Goal: Entertainment & Leisure: Consume media (video, audio)

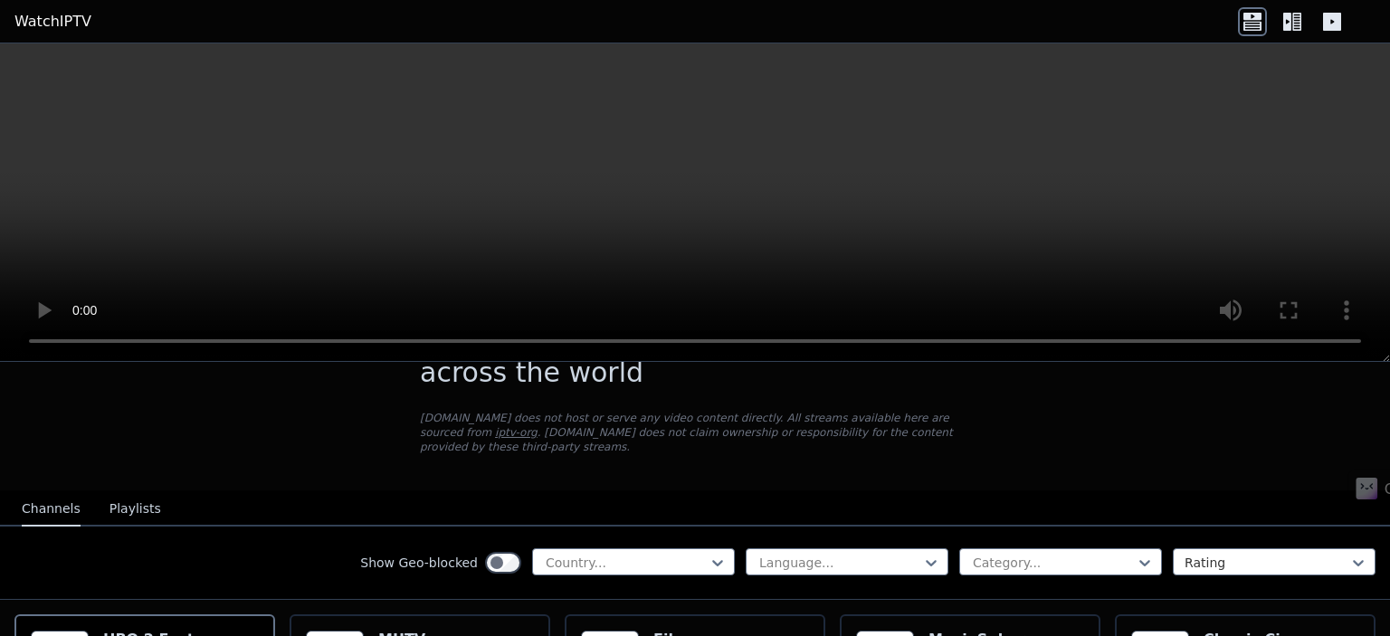
scroll to position [90, 0]
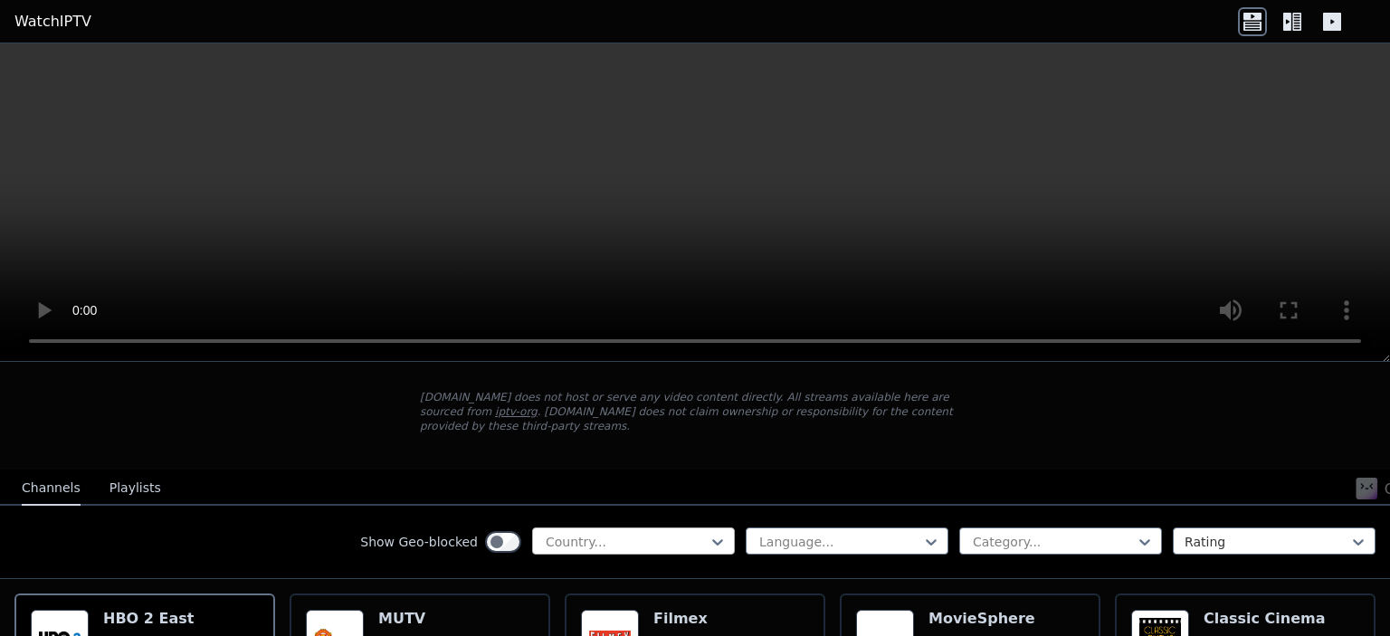
click at [639, 533] on div at bounding box center [626, 542] width 165 height 18
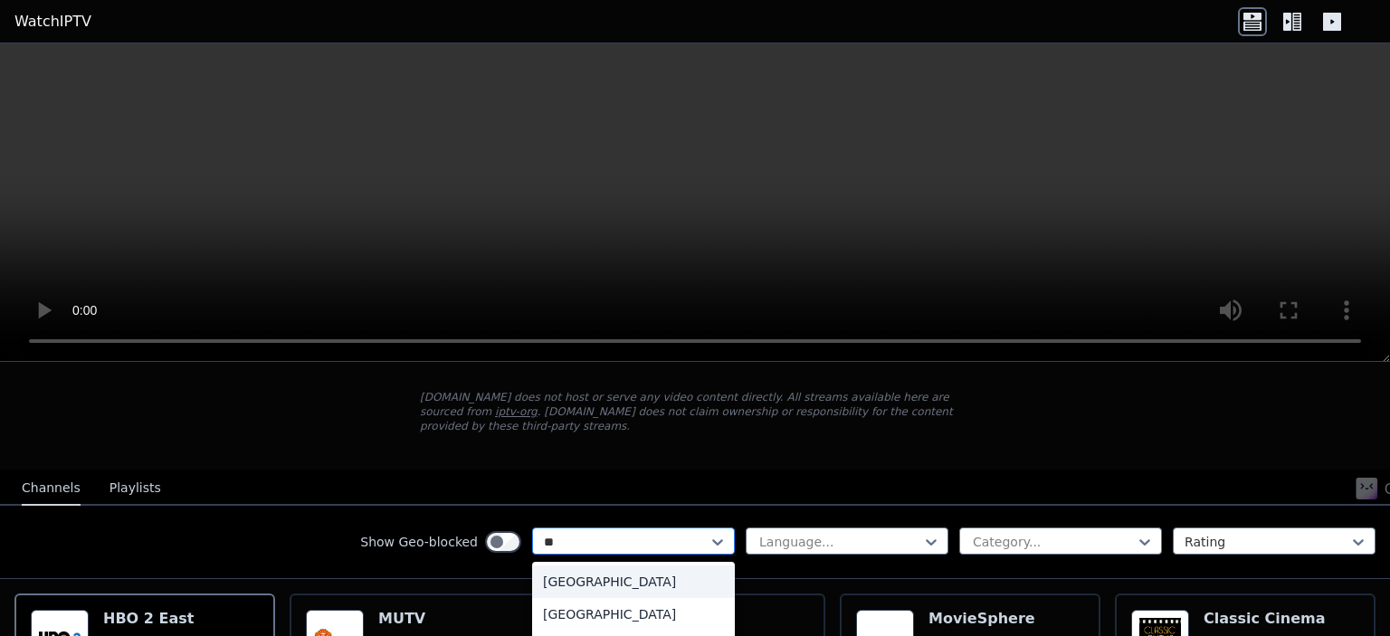
type input "***"
click at [558, 568] on div "[GEOGRAPHIC_DATA]" at bounding box center [633, 582] width 203 height 33
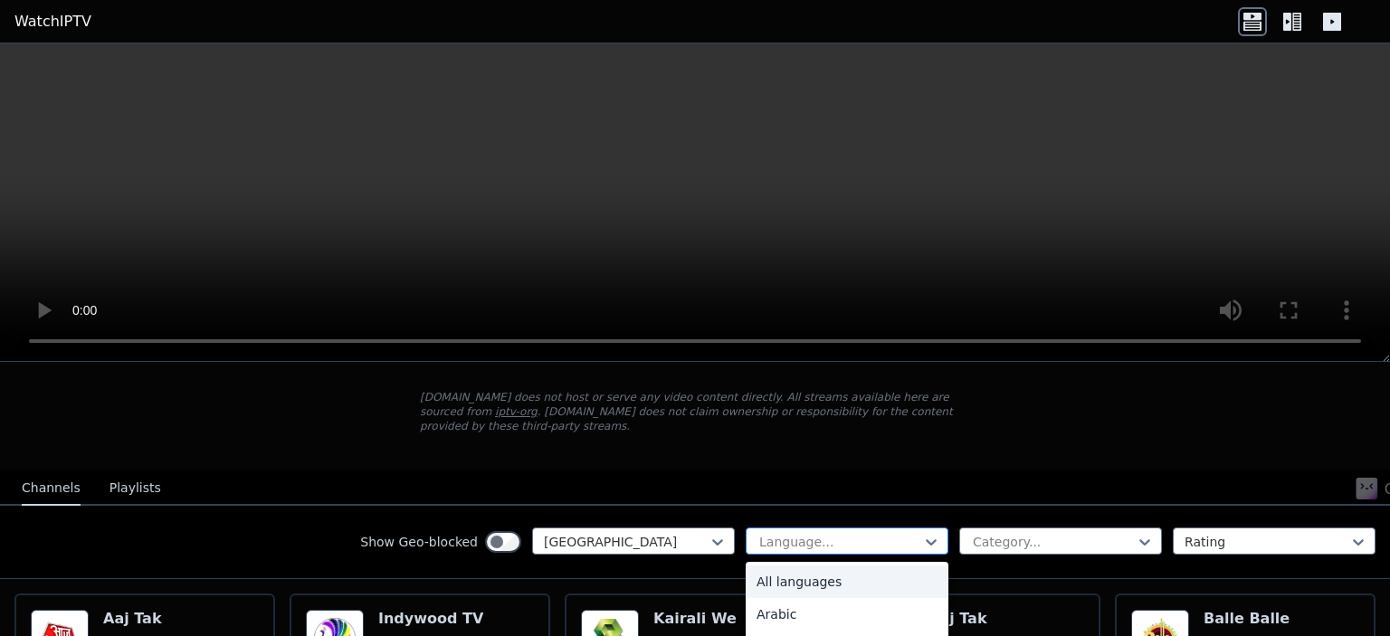
click at [786, 533] on div at bounding box center [839, 542] width 165 height 18
type input "*"
click at [777, 581] on div "Hindi" at bounding box center [847, 596] width 203 height 33
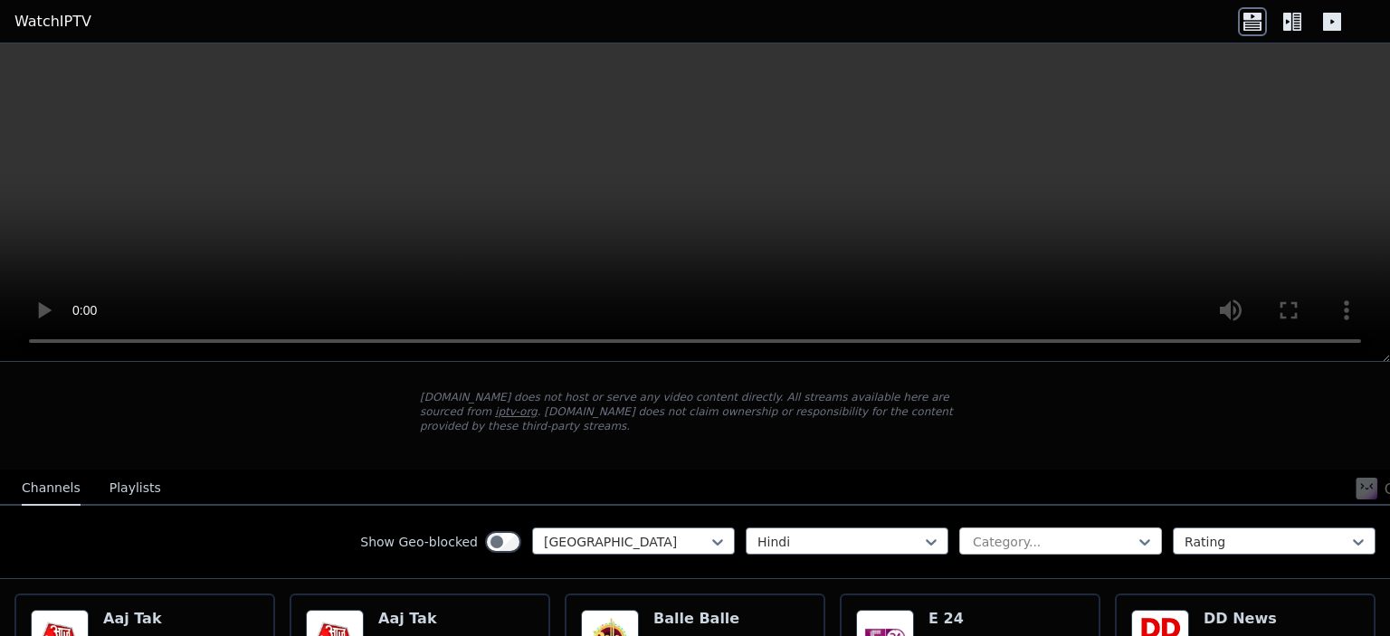
click at [1017, 533] on div at bounding box center [1053, 542] width 165 height 18
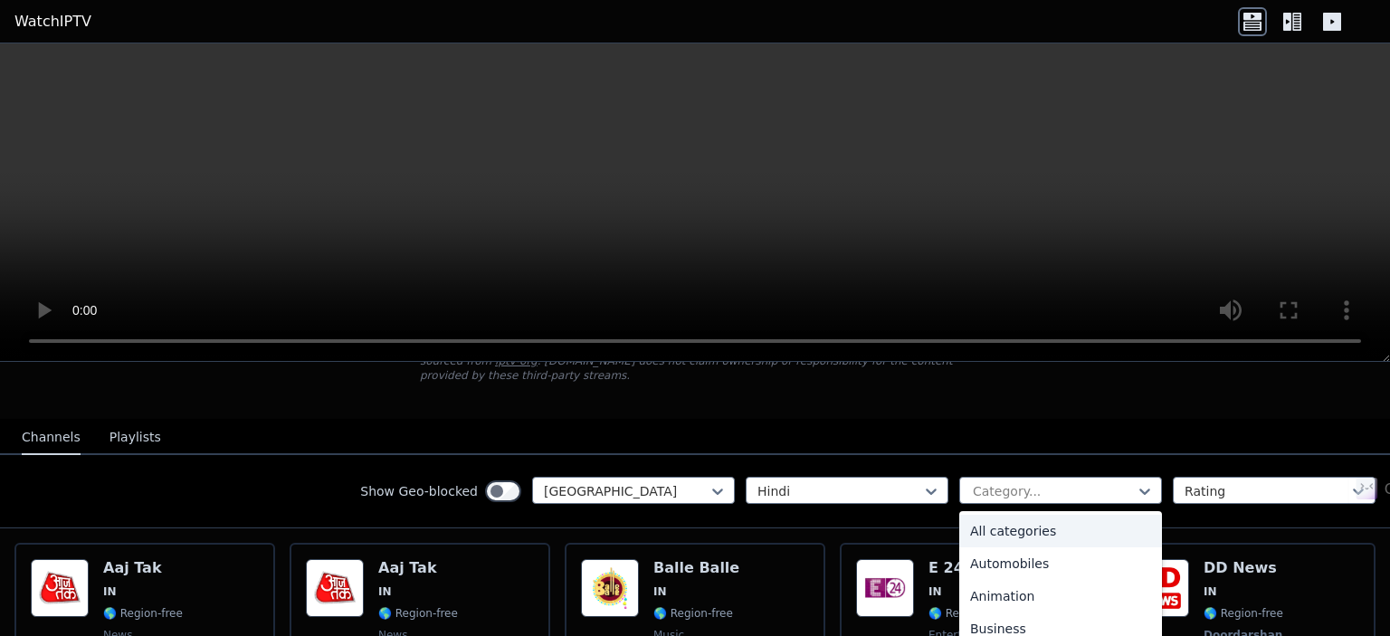
scroll to position [181, 0]
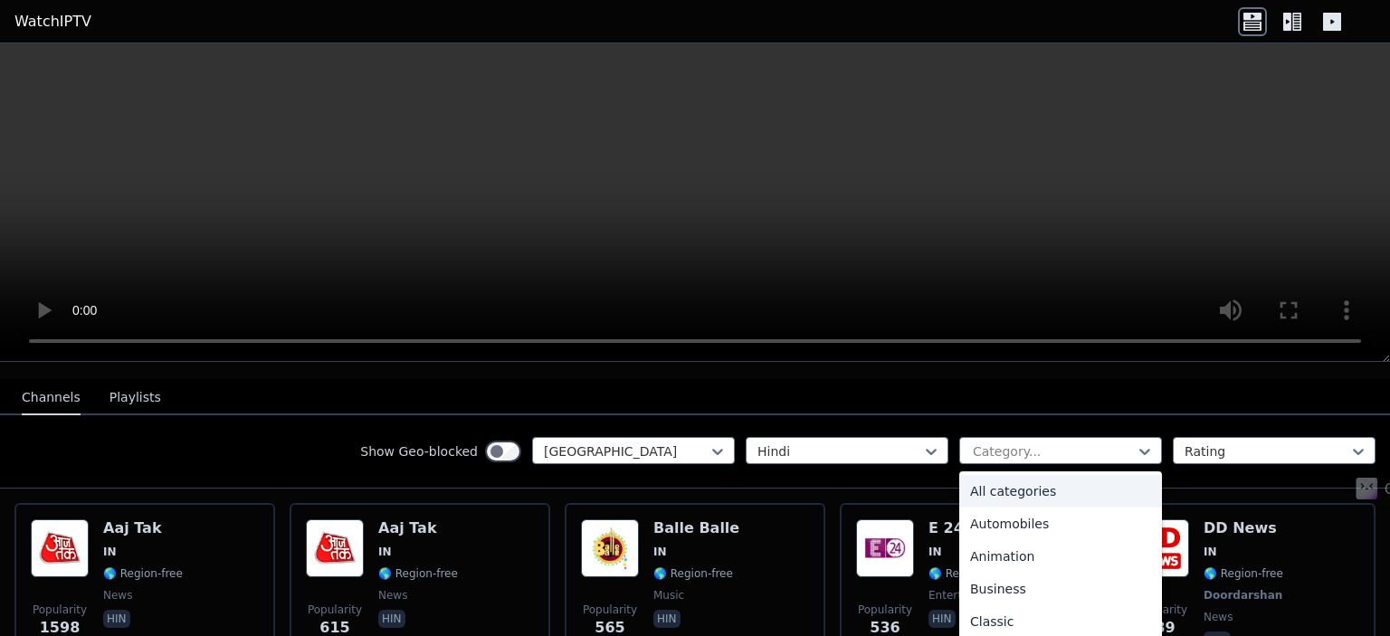
click at [1003, 475] on div "All categories" at bounding box center [1060, 491] width 203 height 33
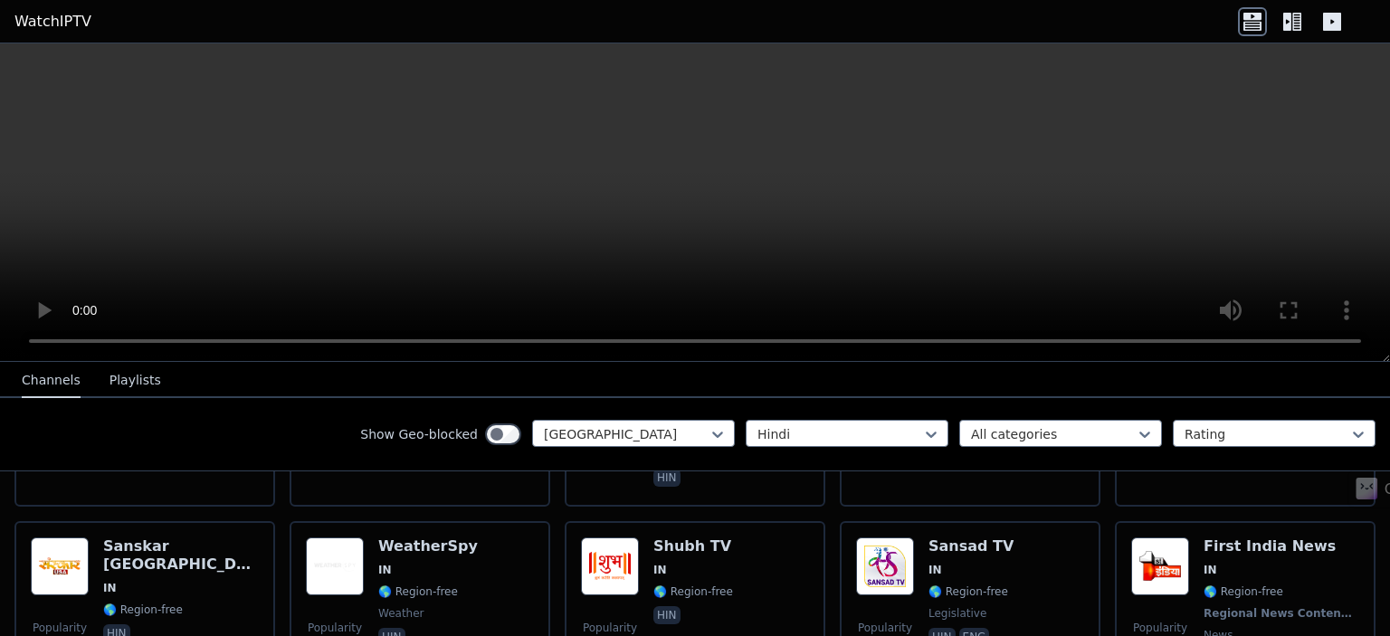
scroll to position [1176, 0]
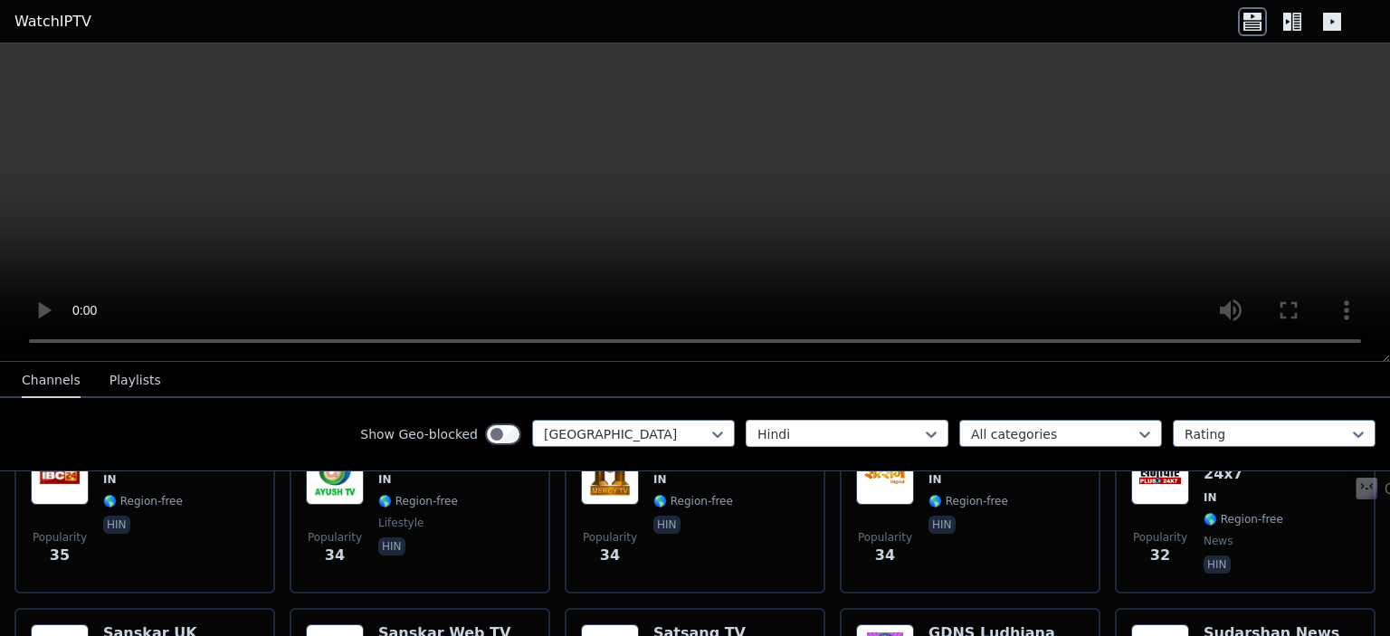
click at [787, 433] on div at bounding box center [839, 434] width 165 height 18
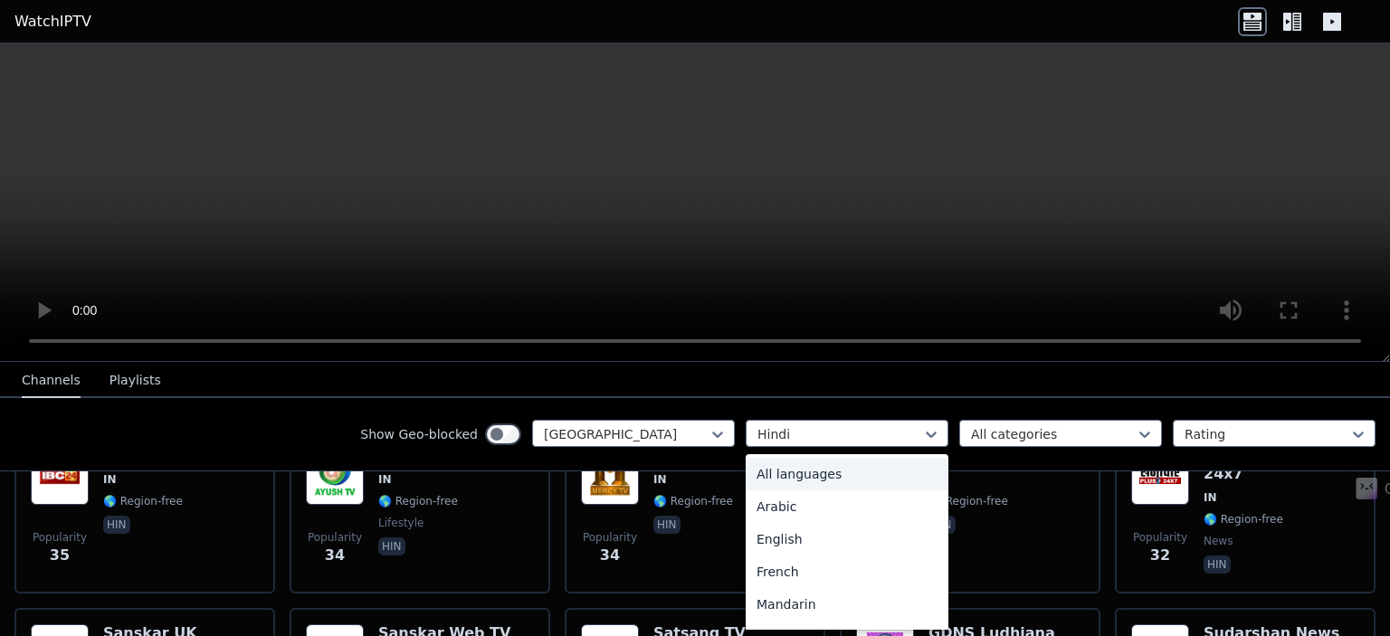
click at [782, 474] on div "All languages" at bounding box center [847, 474] width 203 height 33
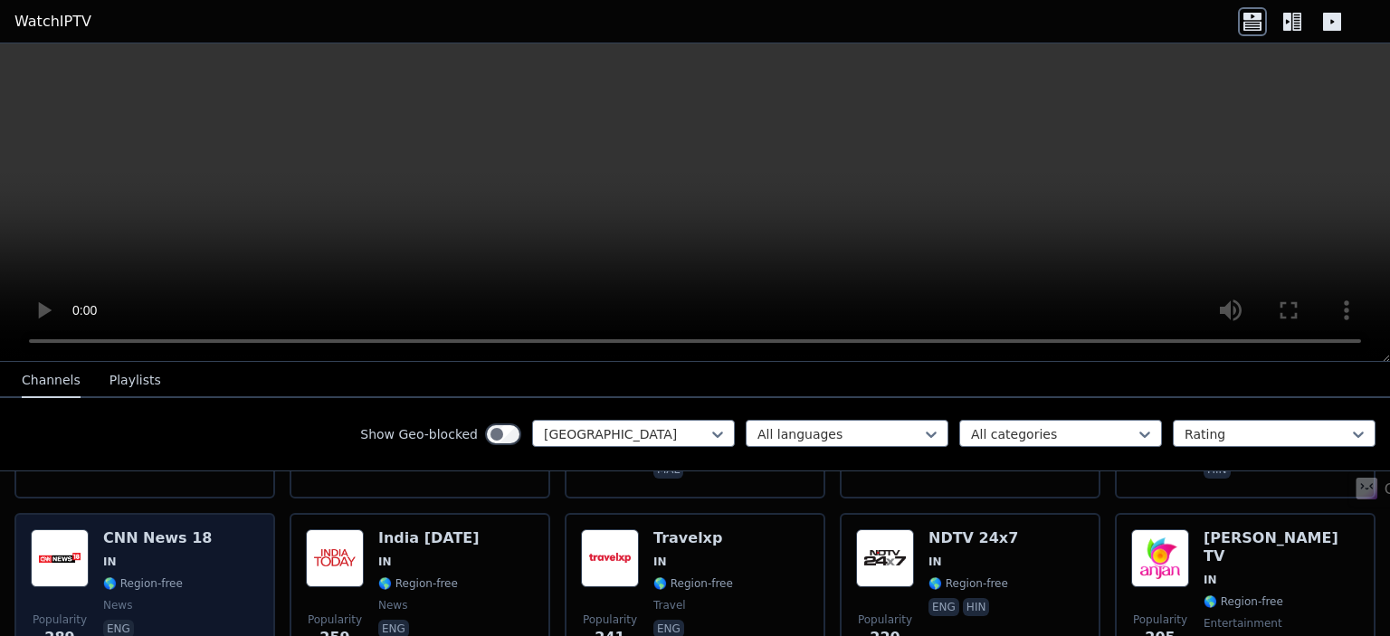
scroll to position [543, 0]
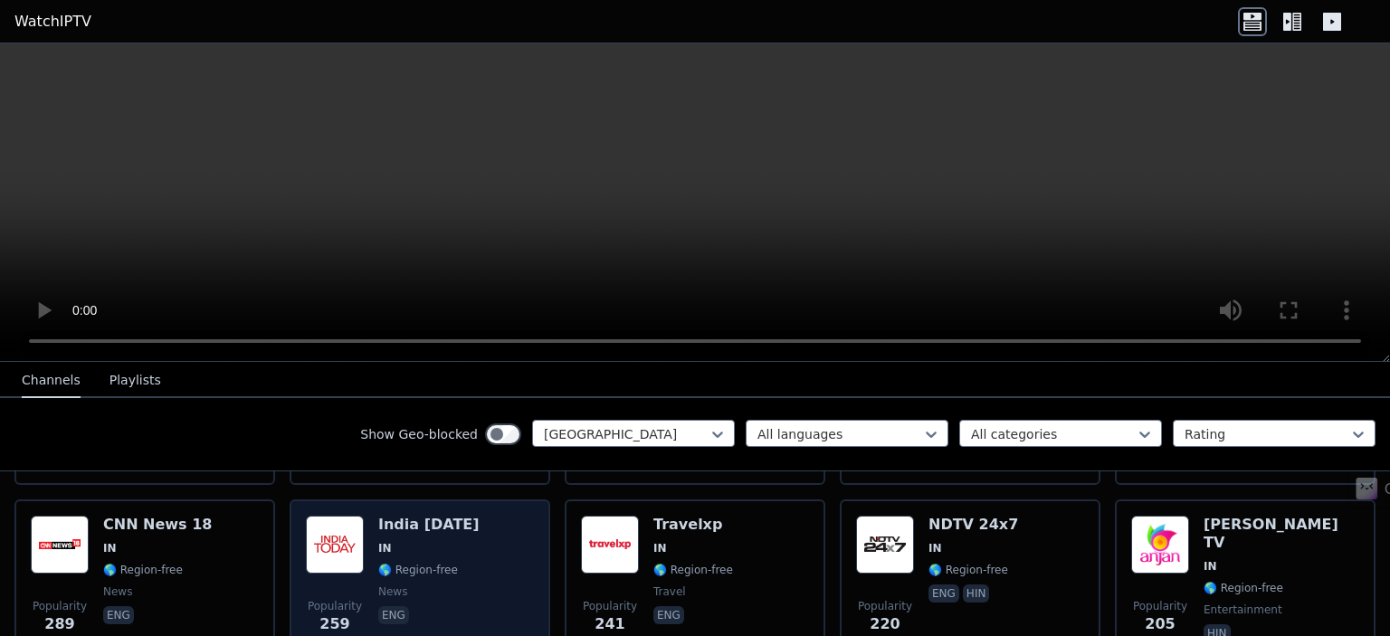
click at [326, 522] on img at bounding box center [335, 545] width 58 height 58
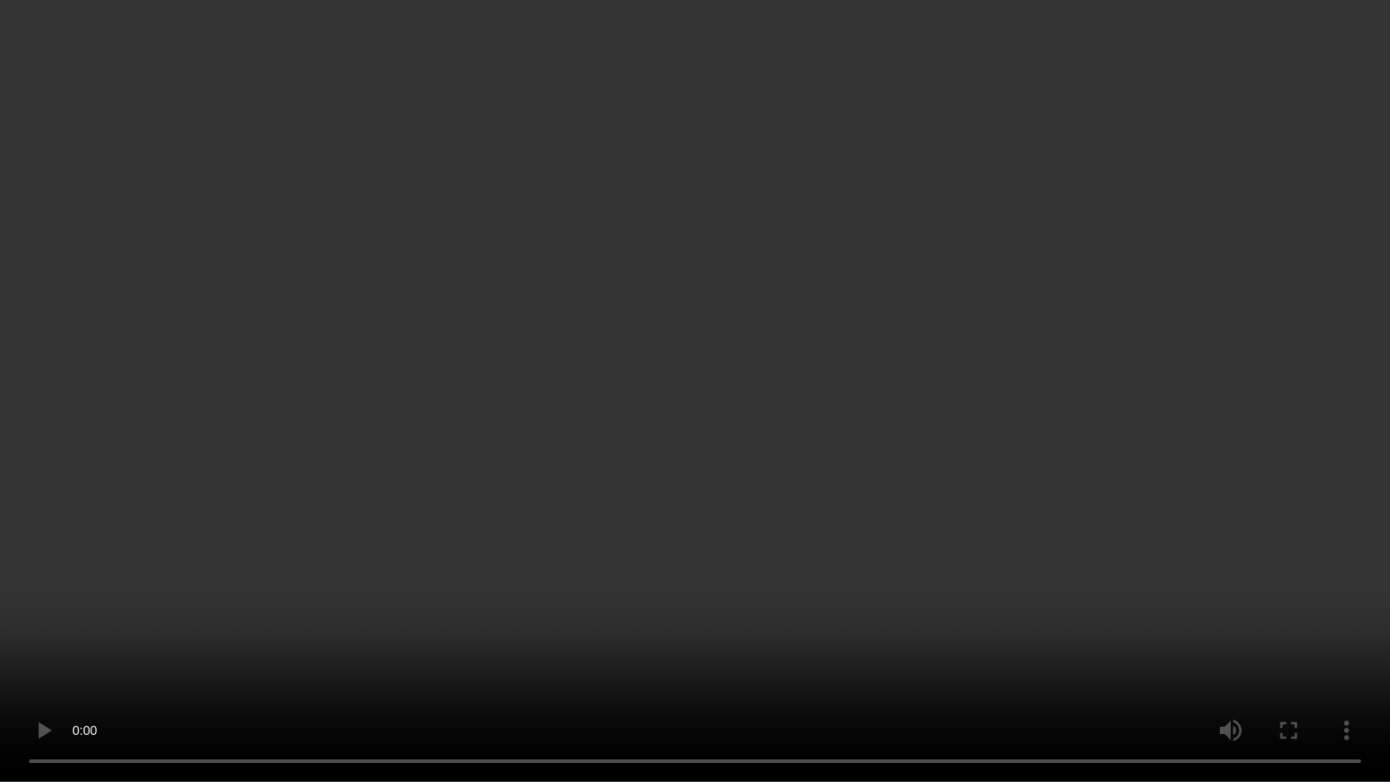
click at [1296, 504] on video at bounding box center [695, 391] width 1390 height 782
click at [815, 402] on video at bounding box center [695, 391] width 1390 height 782
click at [974, 399] on video at bounding box center [695, 391] width 1390 height 782
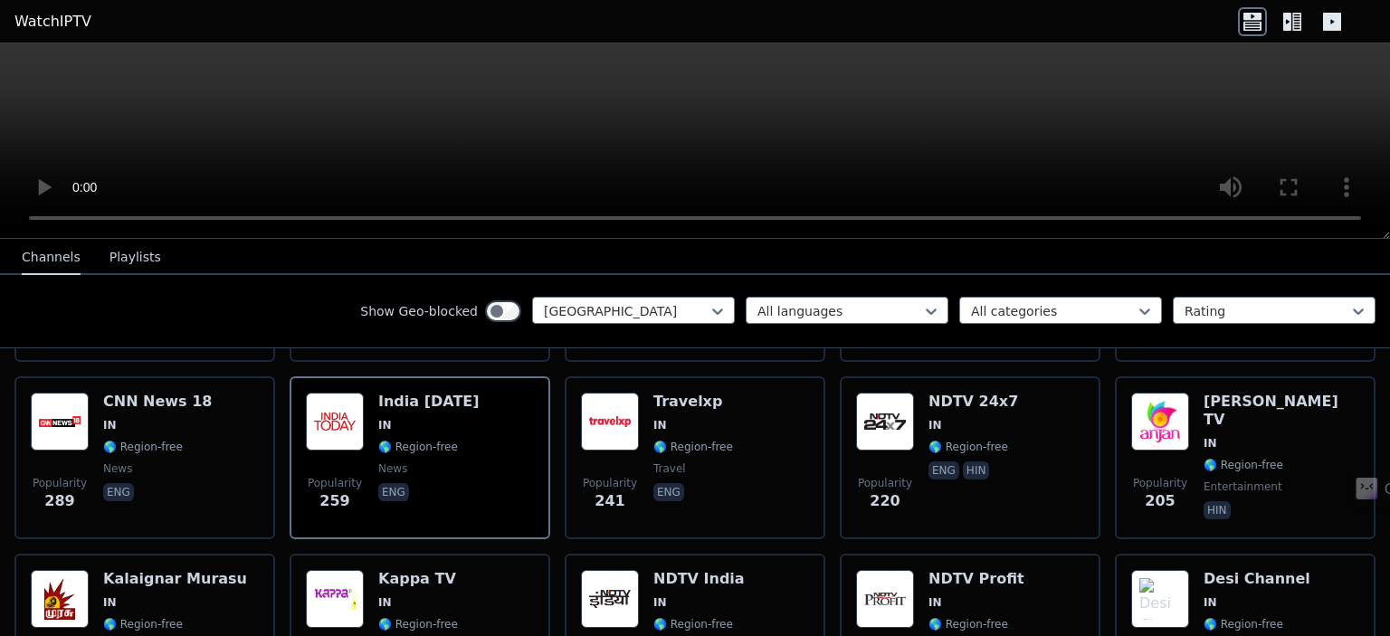
click at [100, 254] on div "Channels Playlists" at bounding box center [91, 258] width 168 height 34
click at [122, 258] on button "Playlists" at bounding box center [136, 258] width 52 height 34
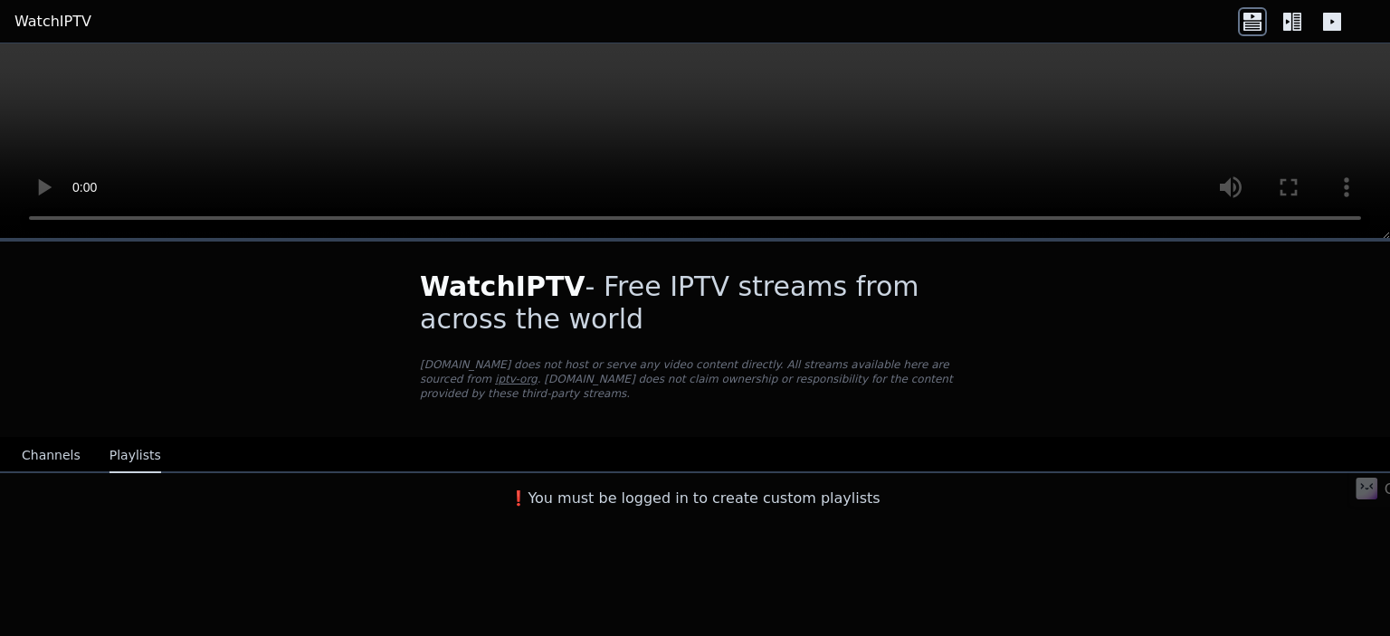
scroll to position [0, 0]
click at [54, 439] on button "Channels" at bounding box center [51, 456] width 59 height 34
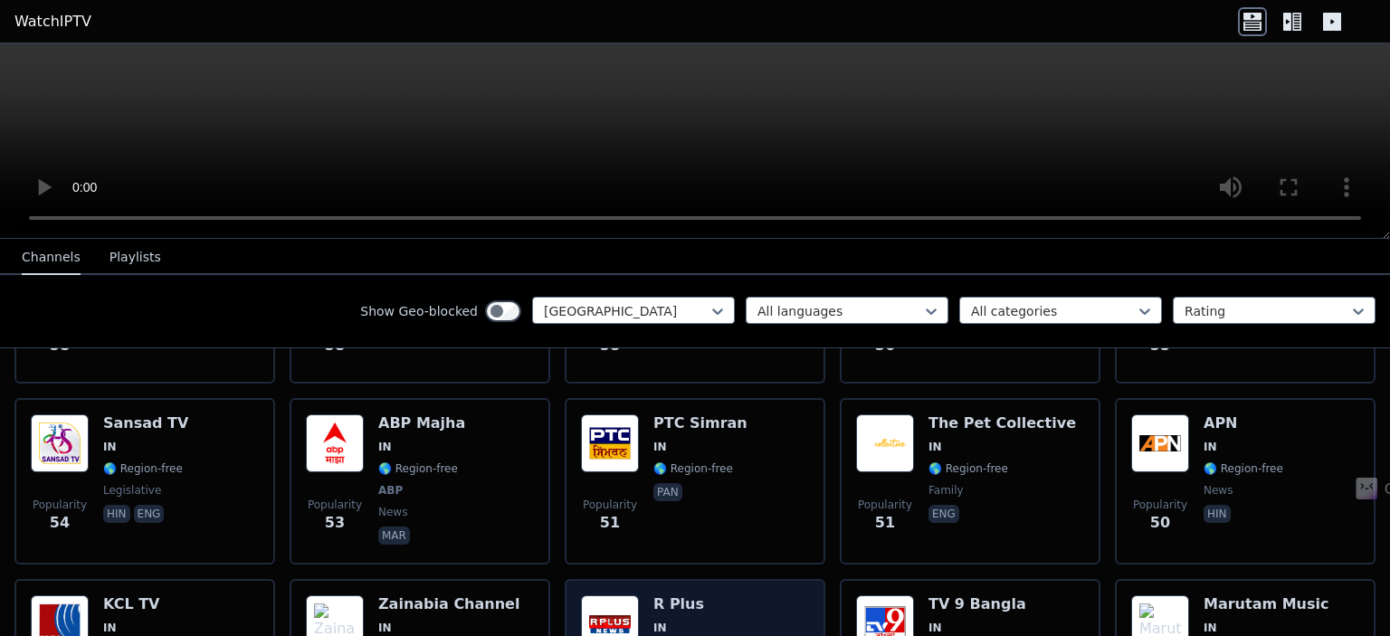
scroll to position [2262, 0]
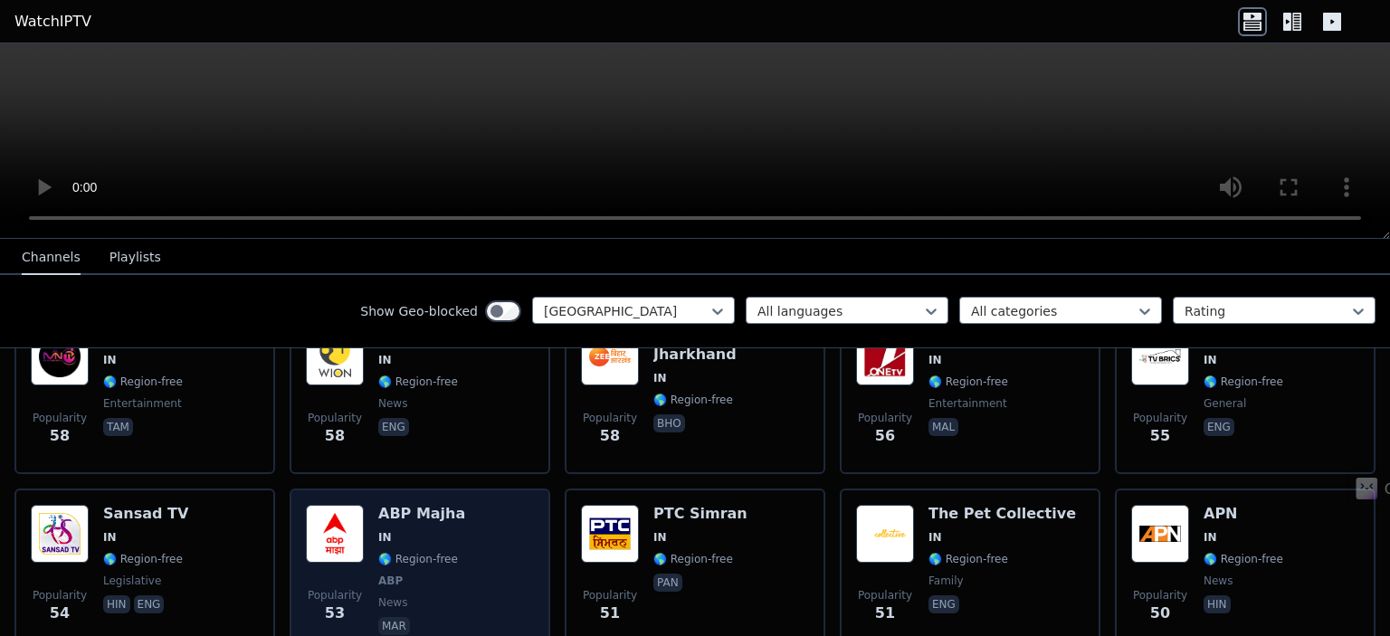
click at [337, 505] on img at bounding box center [335, 534] width 58 height 58
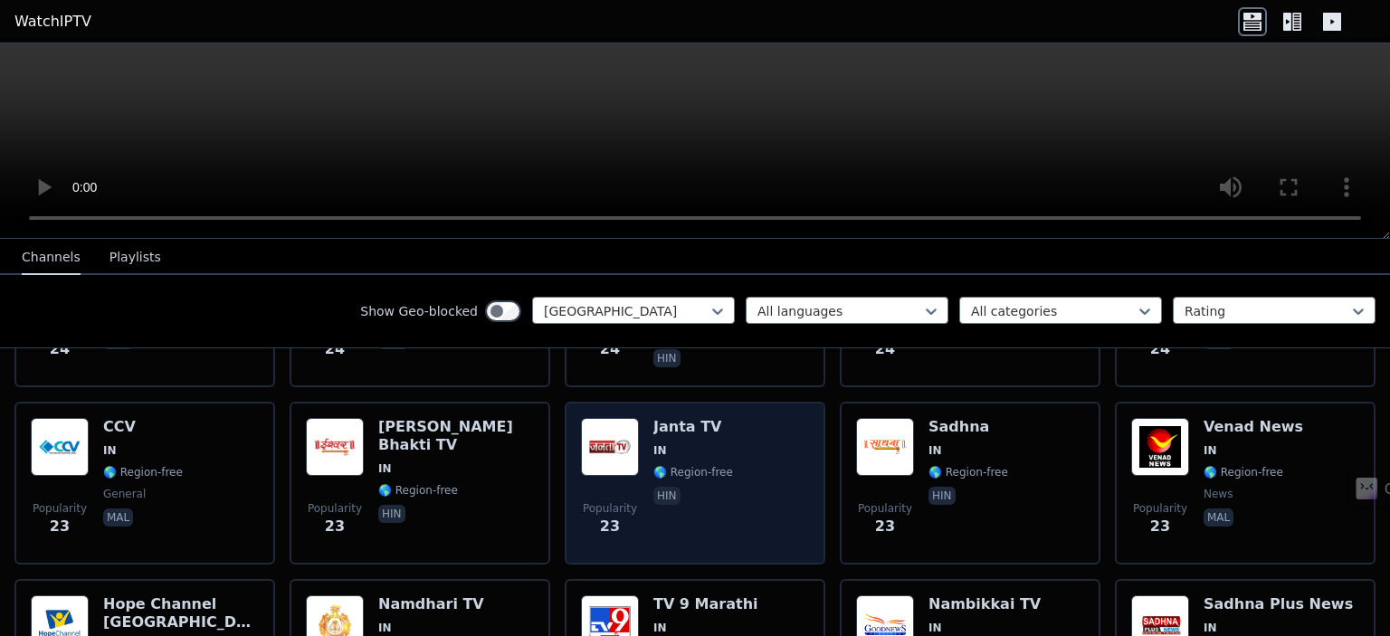
scroll to position [4163, 0]
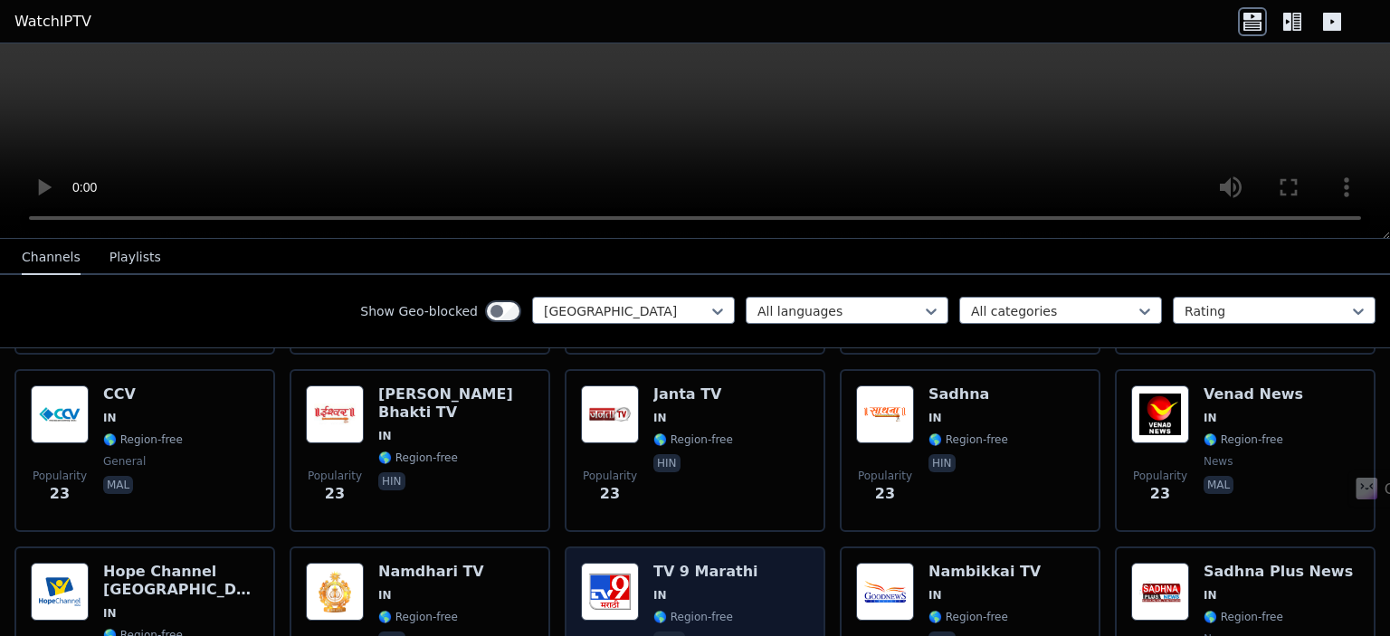
click at [602, 563] on img at bounding box center [610, 592] width 58 height 58
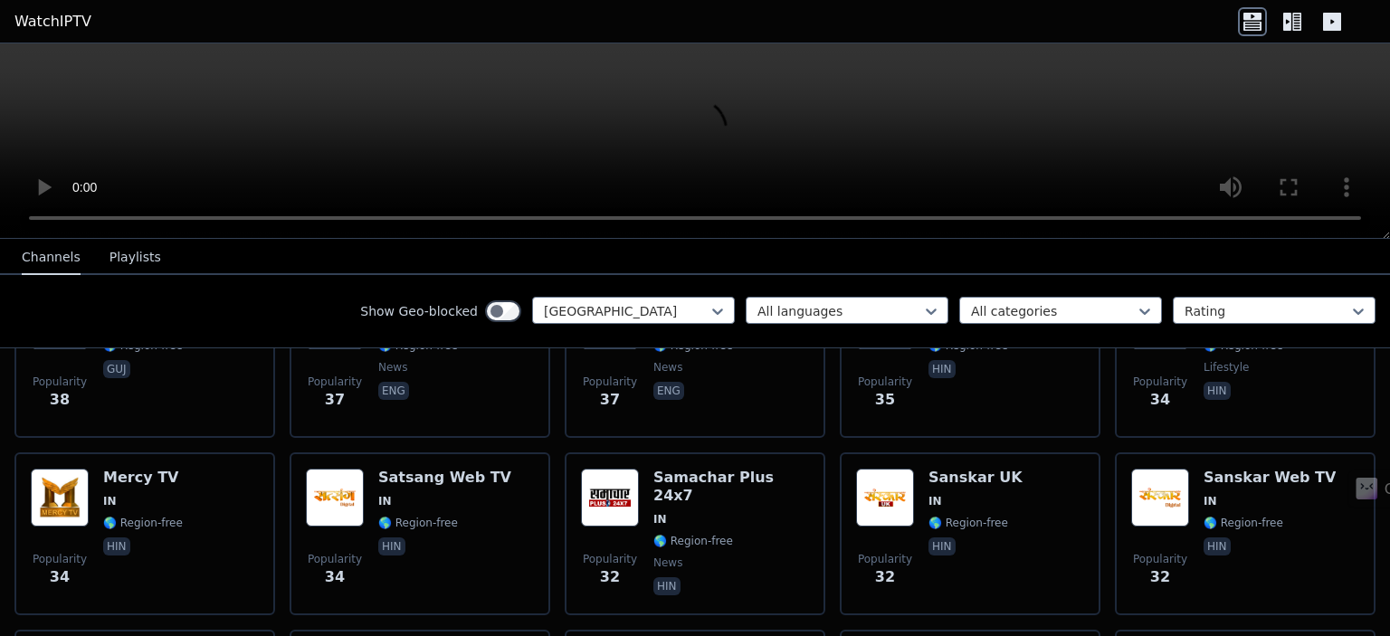
scroll to position [3167, 0]
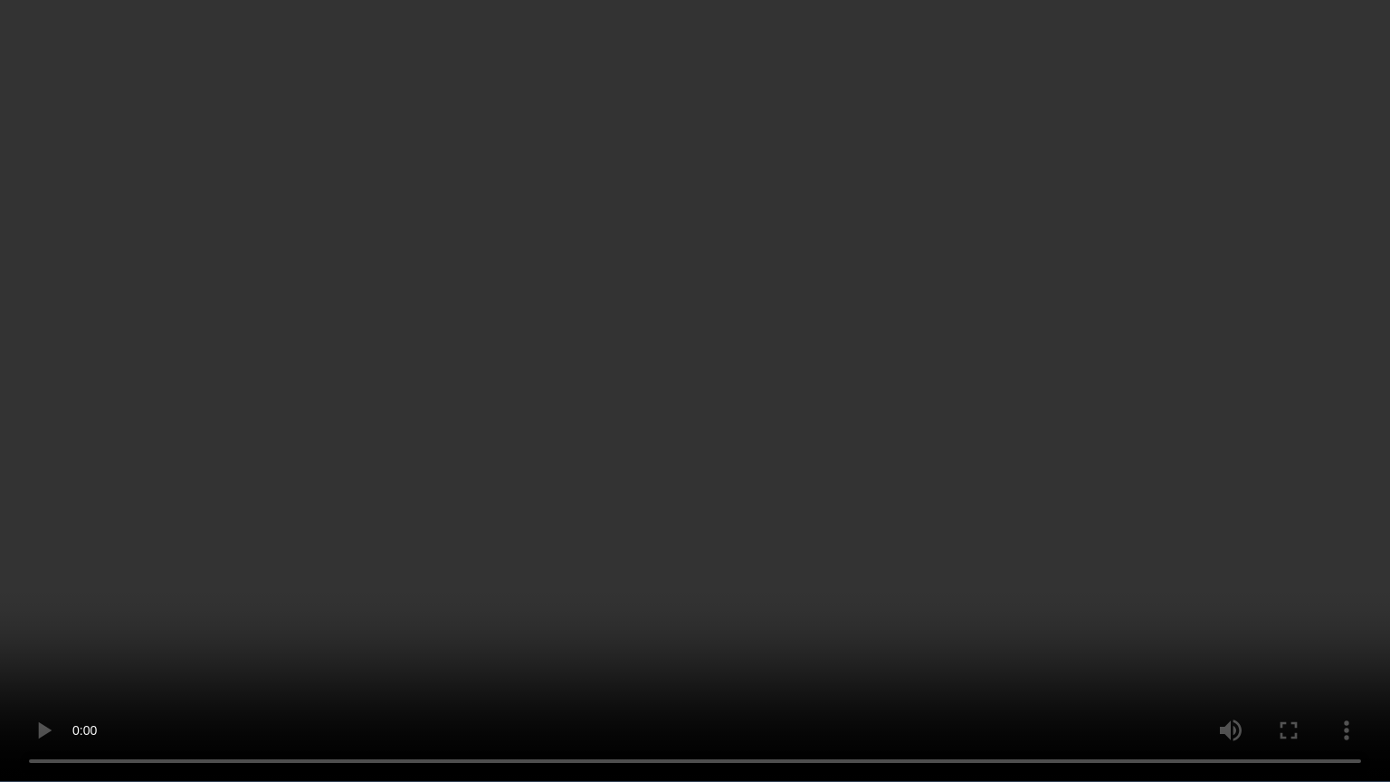
click at [849, 372] on video at bounding box center [695, 391] width 1390 height 782
click at [580, 379] on video at bounding box center [695, 391] width 1390 height 782
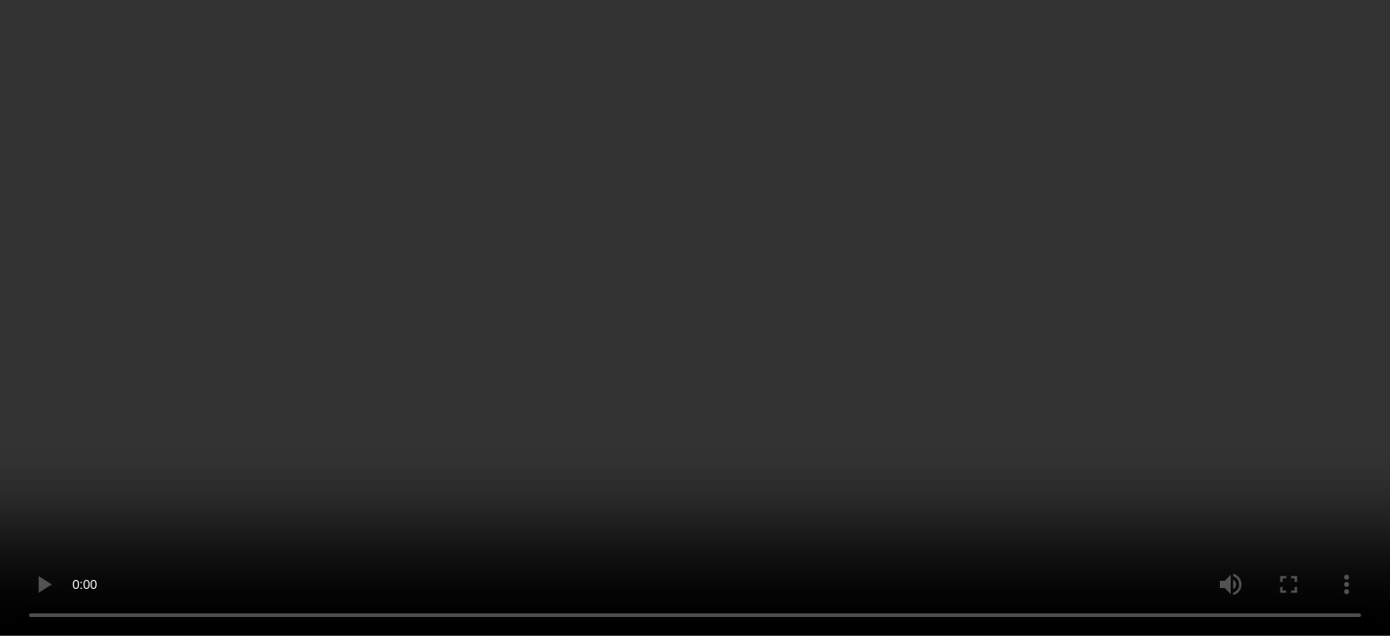
scroll to position [0, 0]
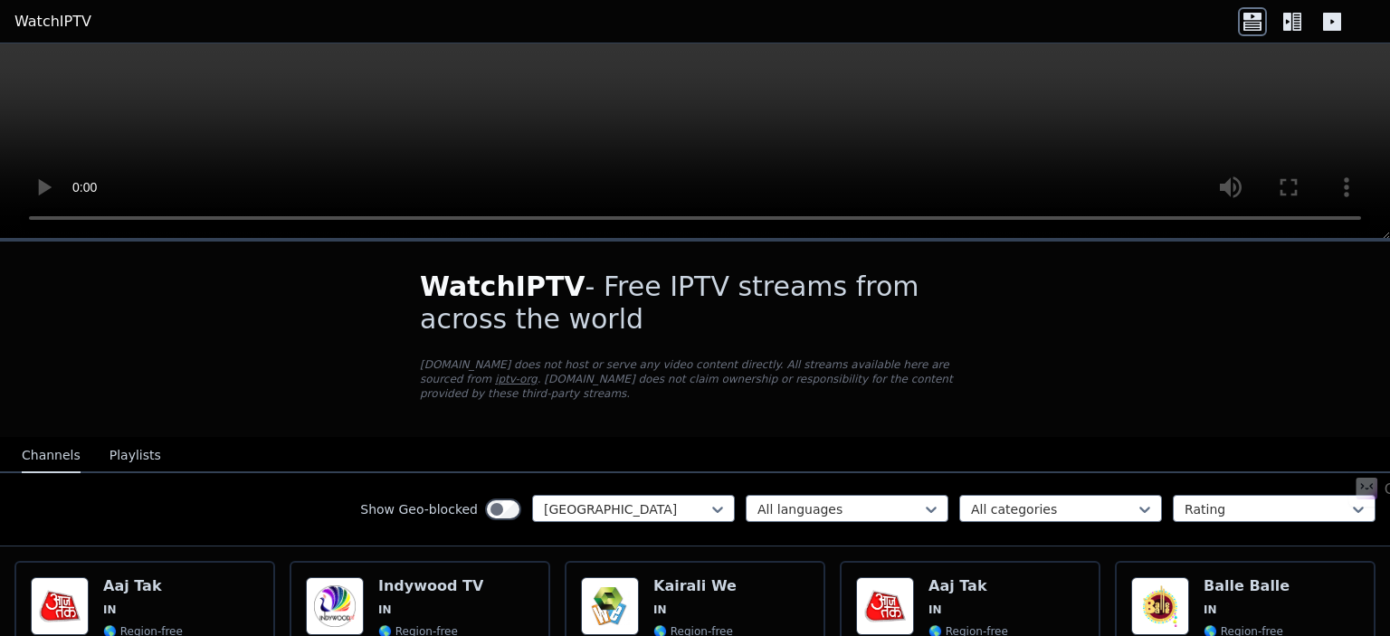
click at [43, 17] on link "WatchIPTV" at bounding box center [52, 22] width 77 height 22
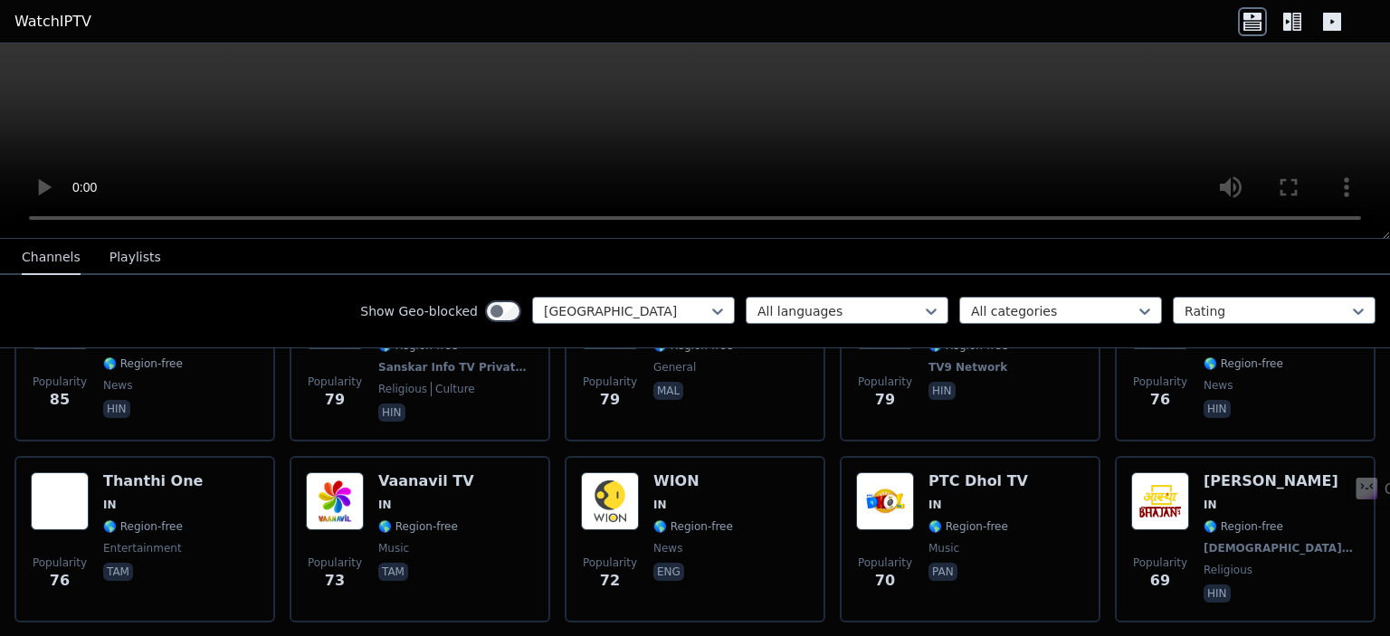
scroll to position [1991, 0]
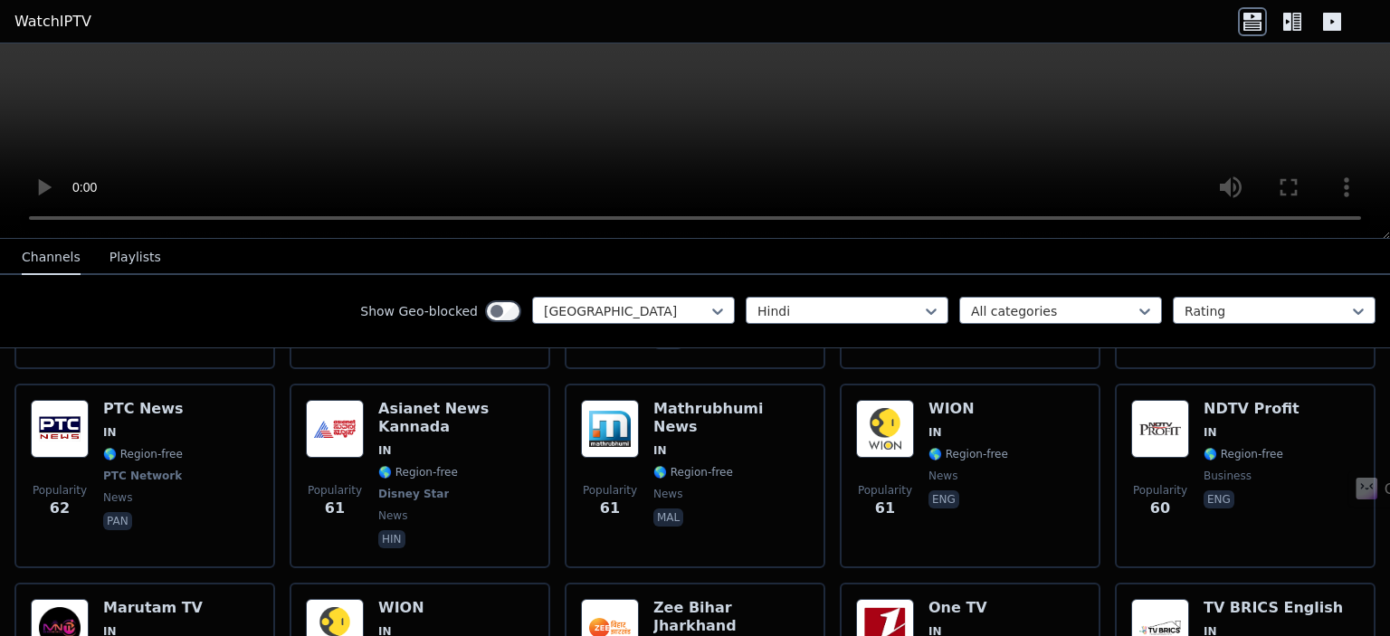
scroll to position [1755, 0]
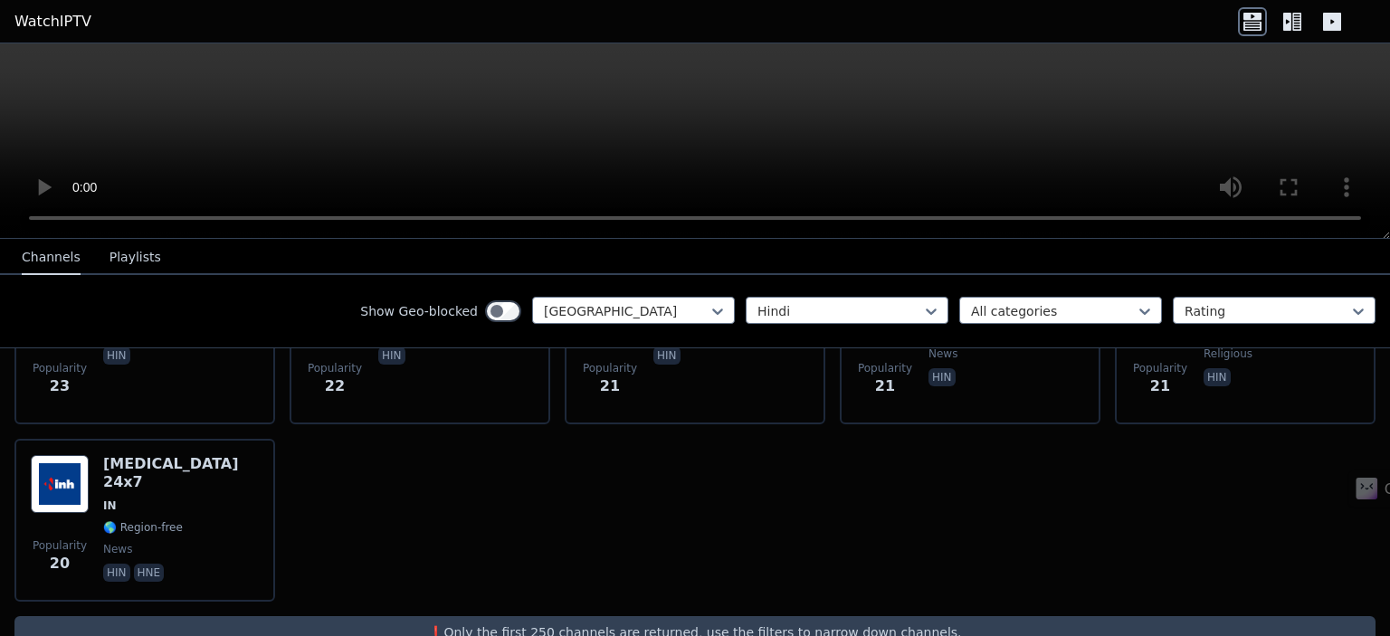
drag, startPoint x: 711, startPoint y: 148, endPoint x: 485, endPoint y: 144, distance: 226.3
